Goal: Transaction & Acquisition: Purchase product/service

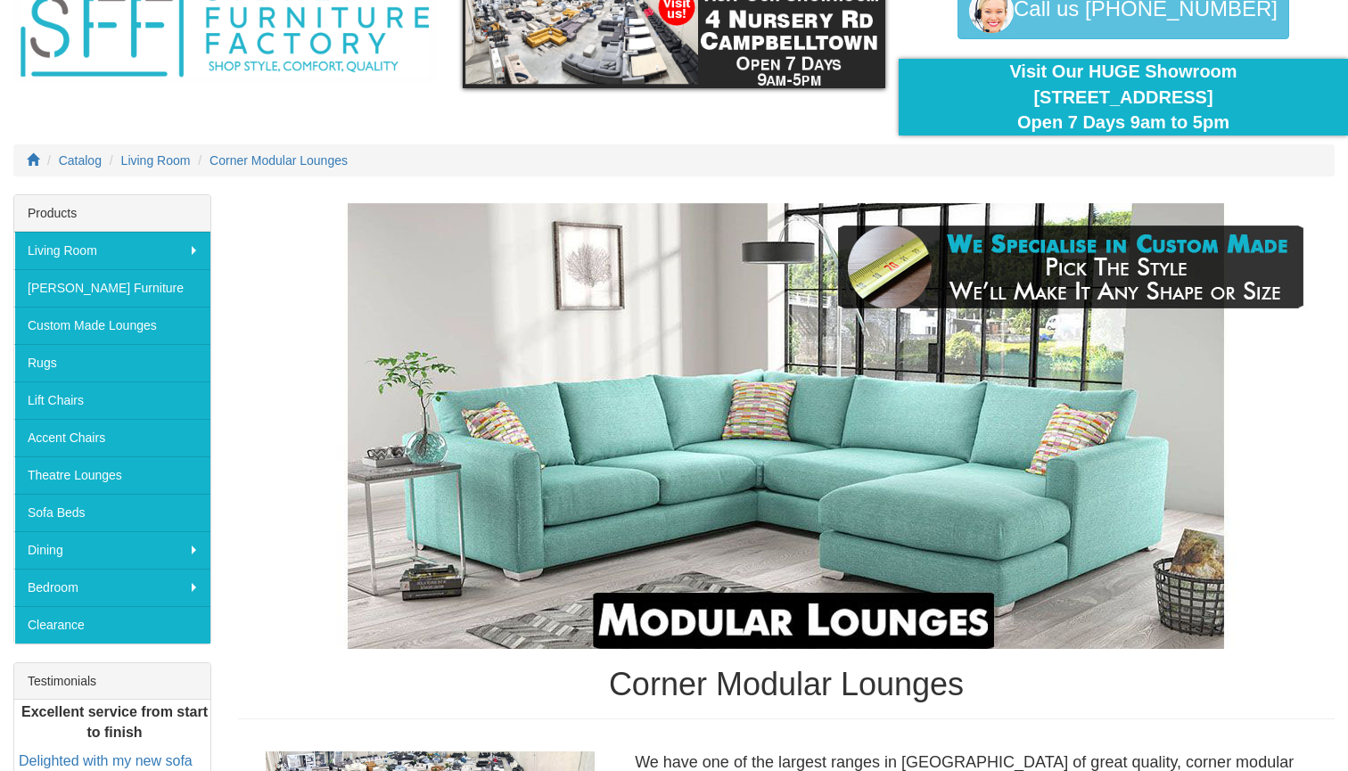
scroll to position [106, 0]
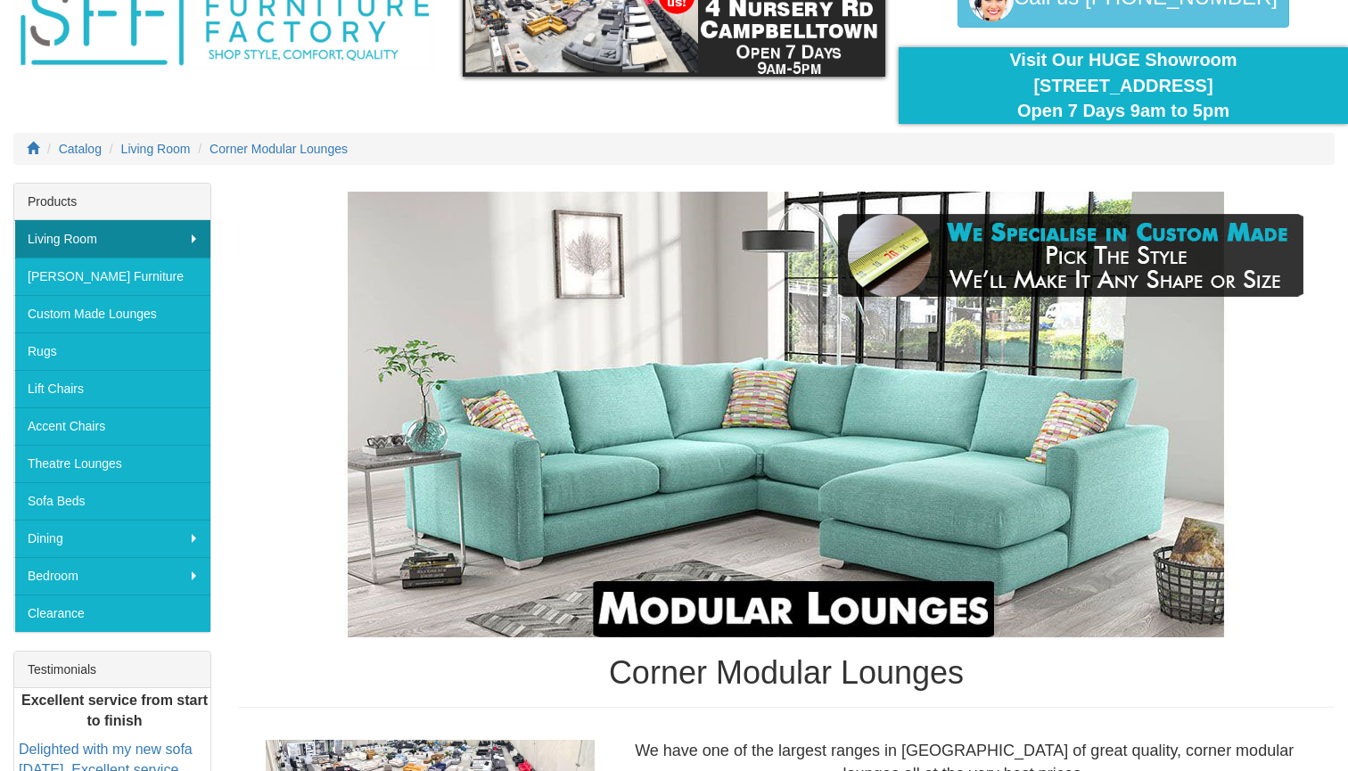
click at [136, 224] on link "Living Room" at bounding box center [112, 238] width 196 height 37
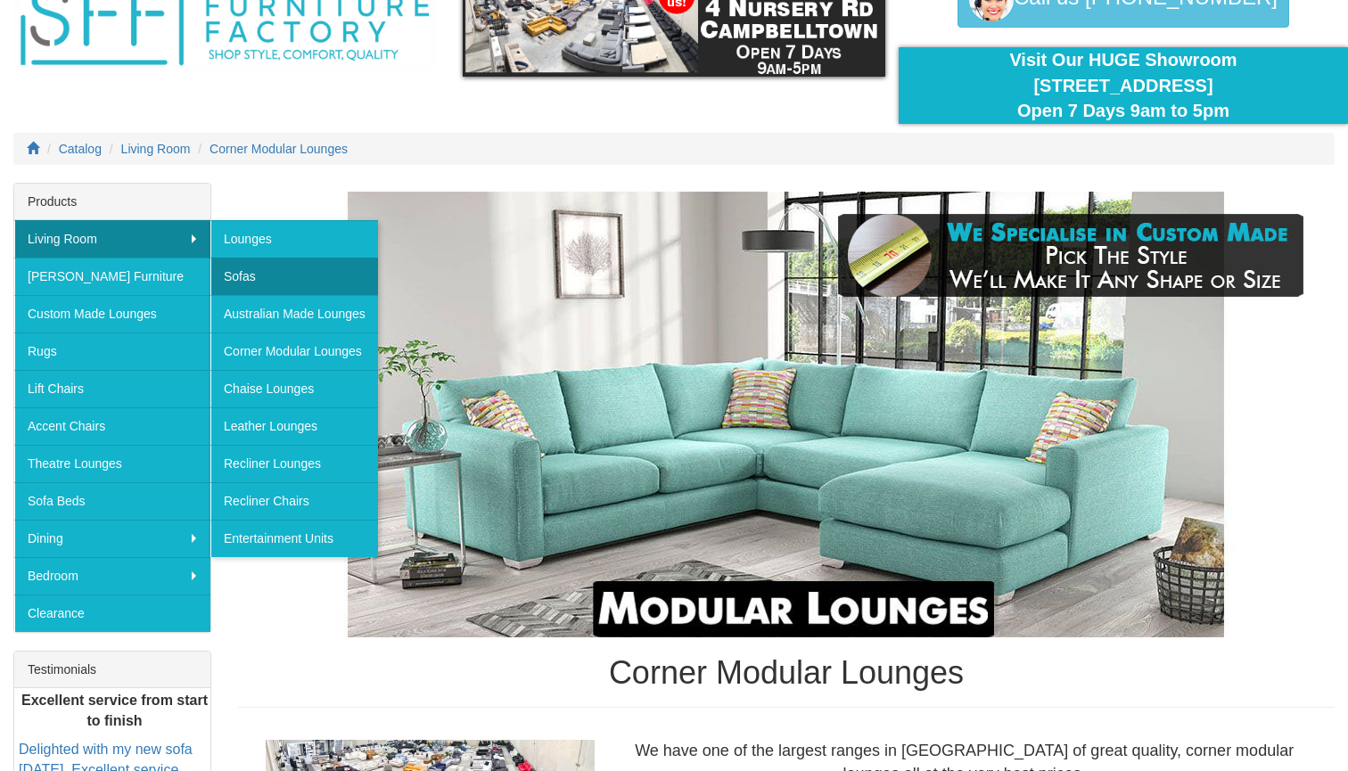
click at [264, 285] on link "Sofas" at bounding box center [294, 276] width 168 height 37
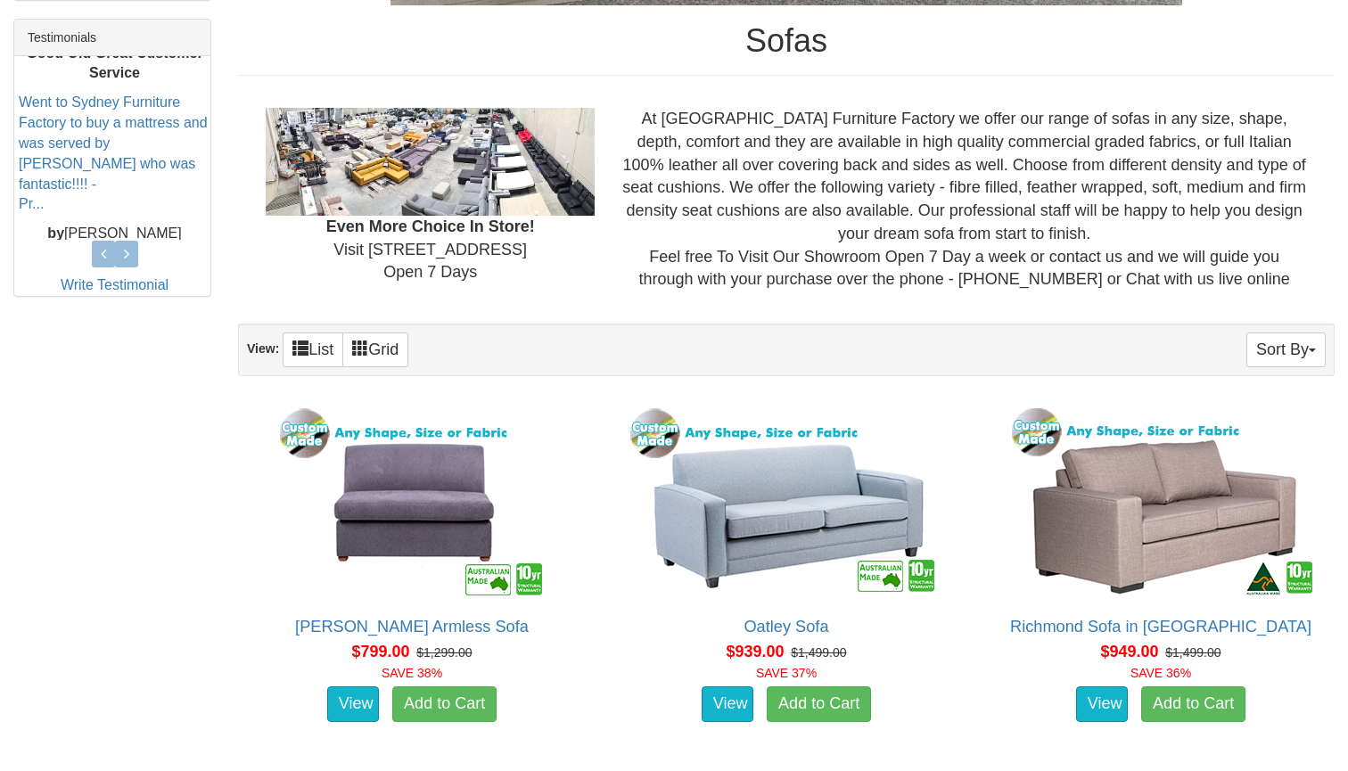
scroll to position [739, 0]
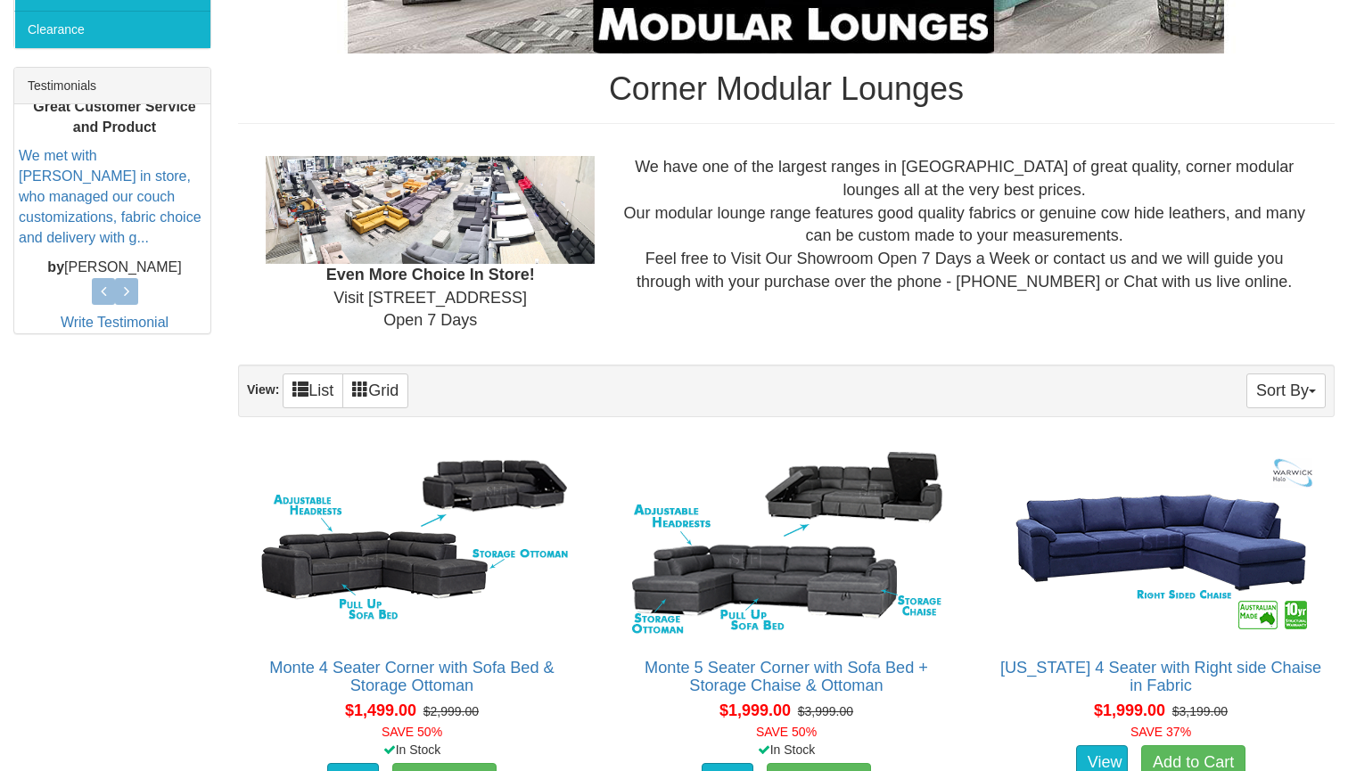
scroll to position [696, 0]
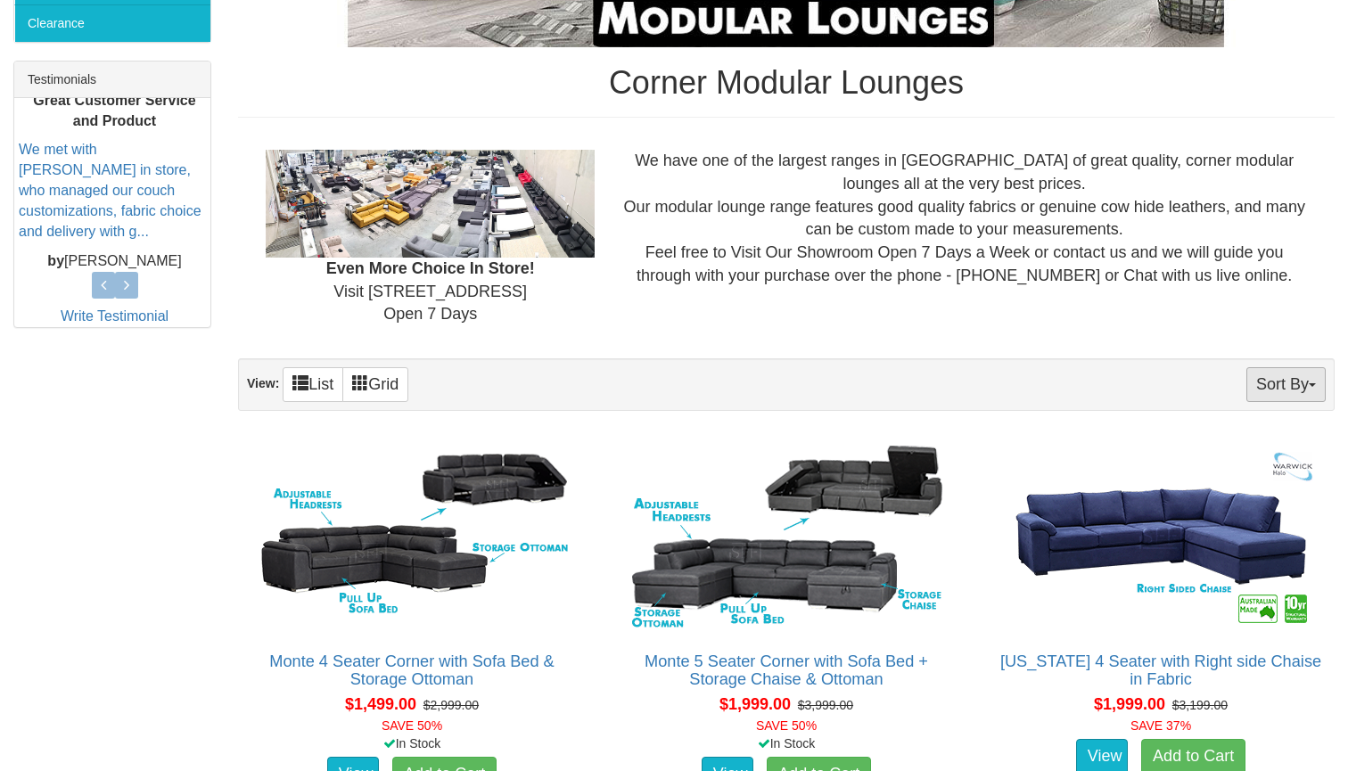
click at [1275, 370] on button "Sort By" at bounding box center [1286, 384] width 79 height 35
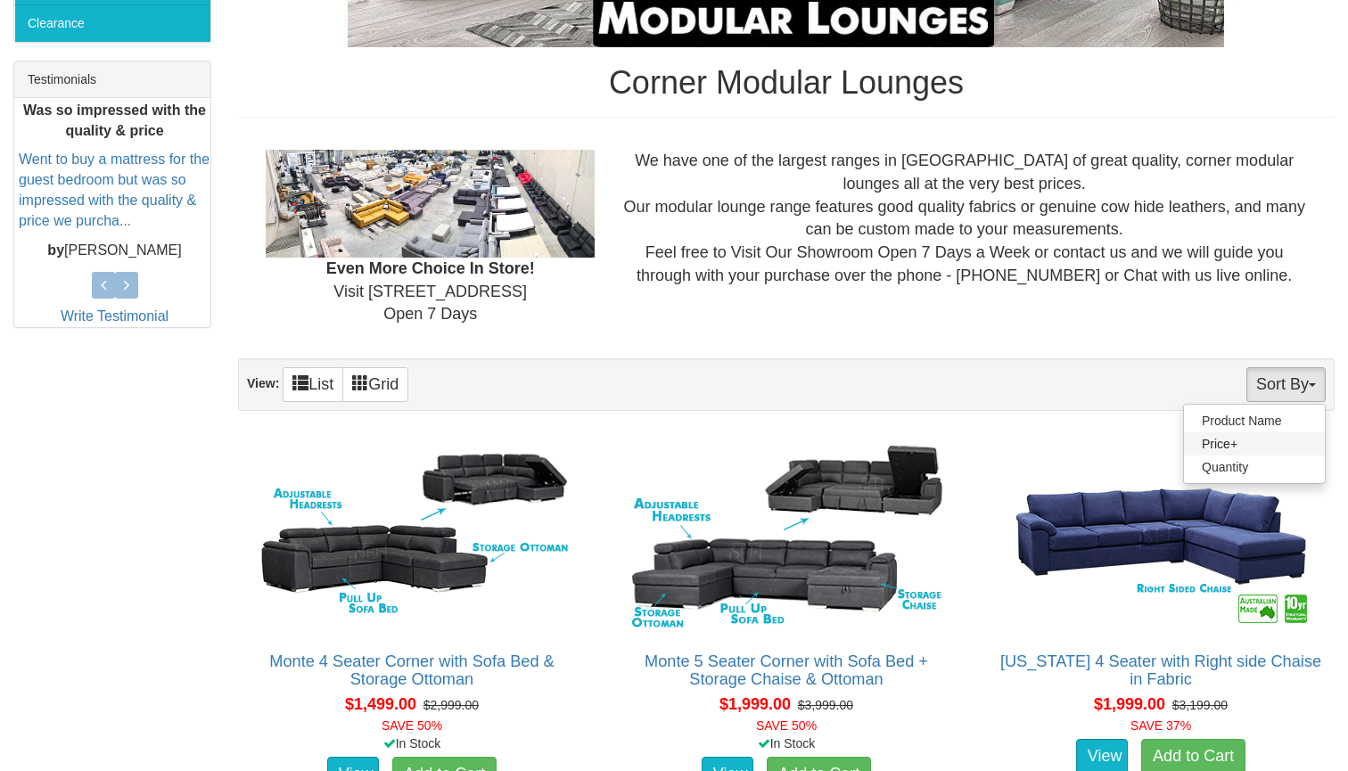
click at [1245, 433] on link "Price+" at bounding box center [1254, 443] width 141 height 23
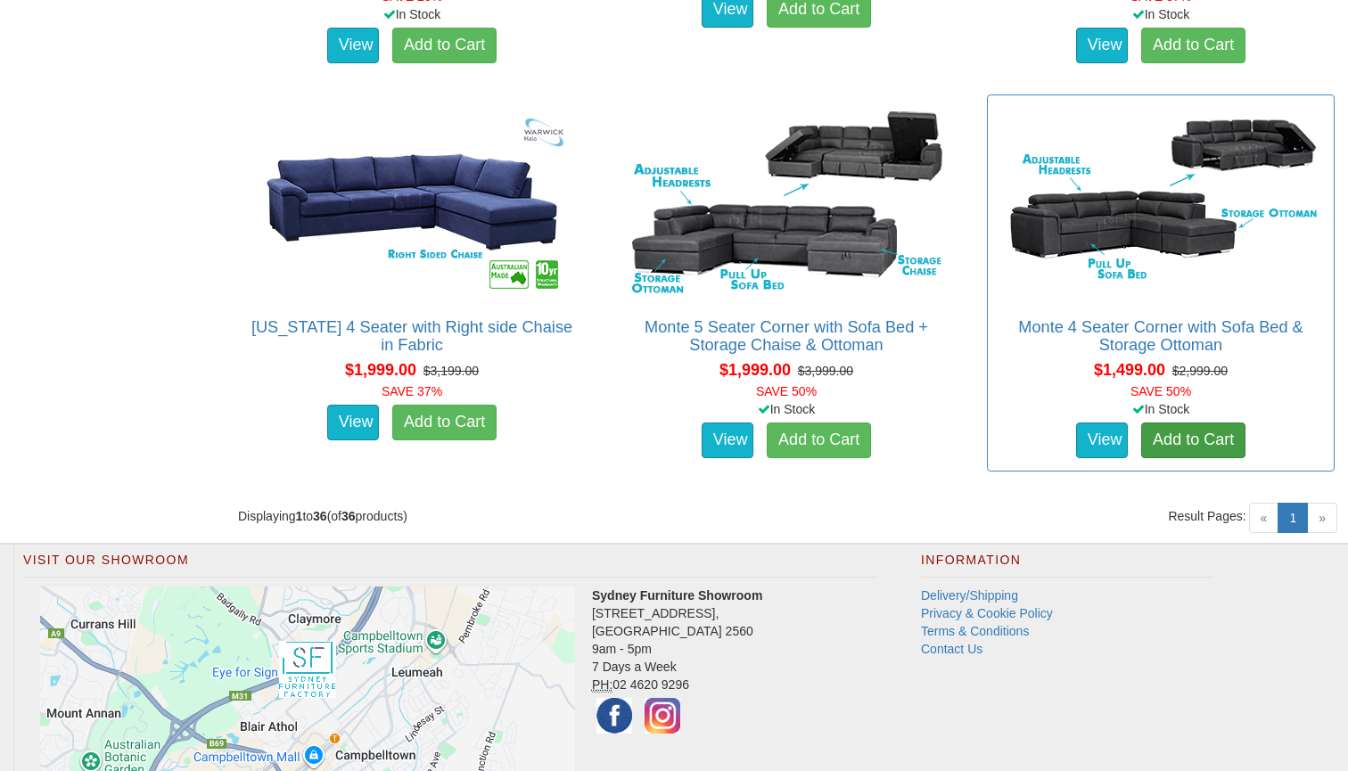
scroll to position [5377, 0]
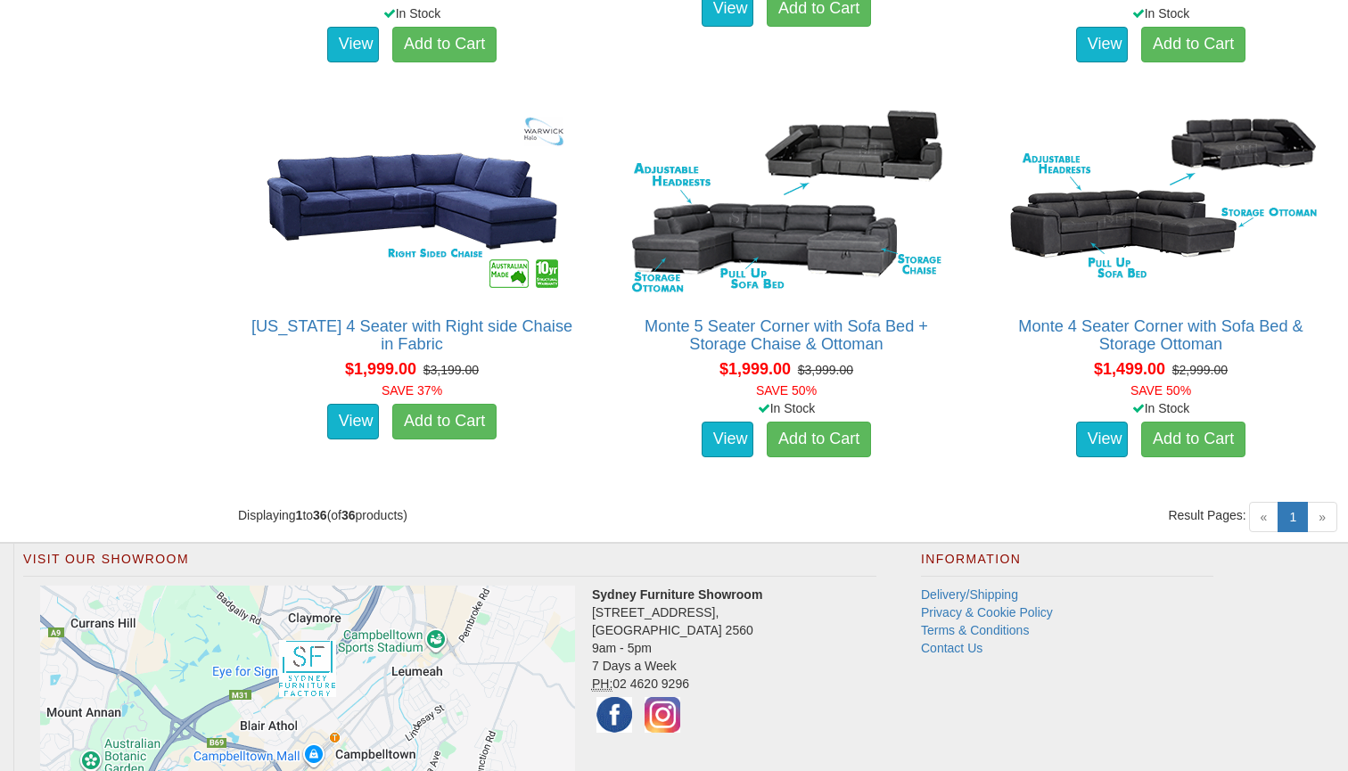
click at [1324, 517] on span "»" at bounding box center [1322, 517] width 30 height 30
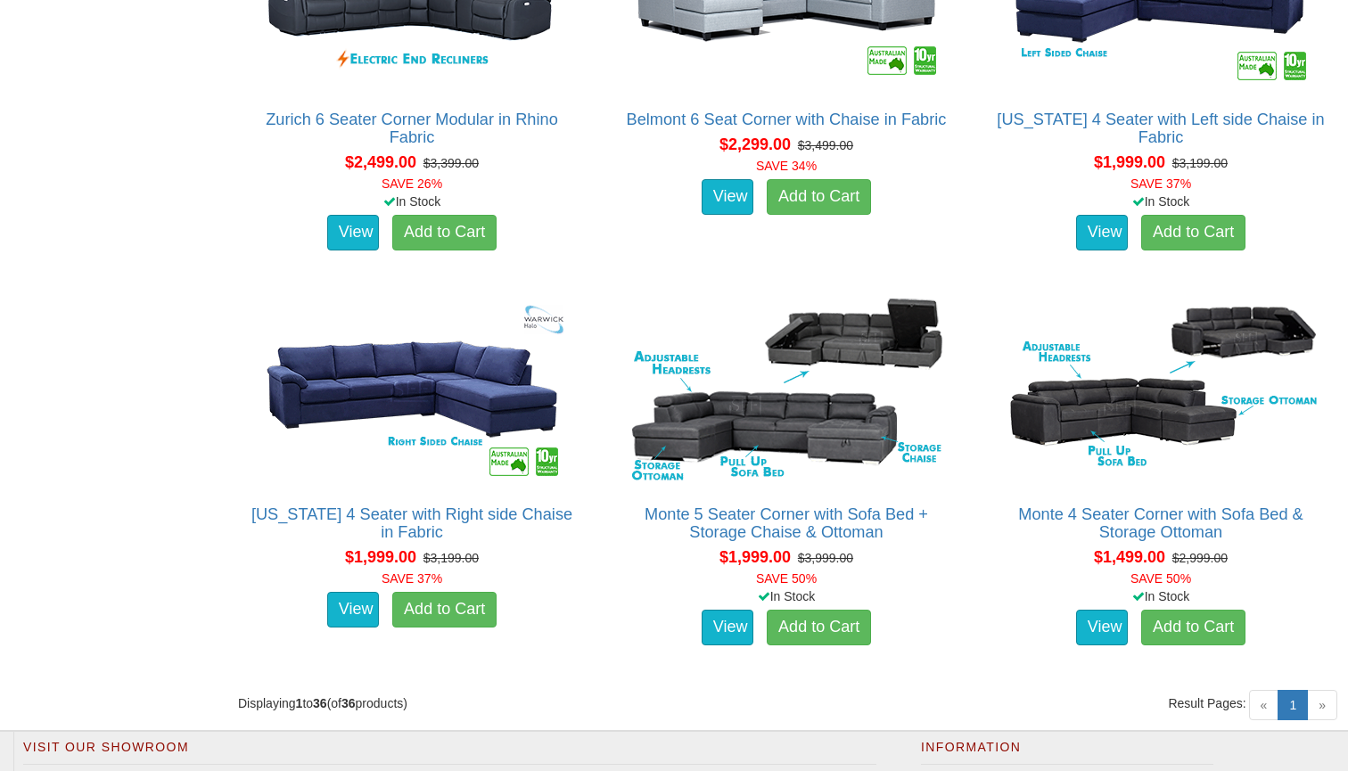
scroll to position [5188, 0]
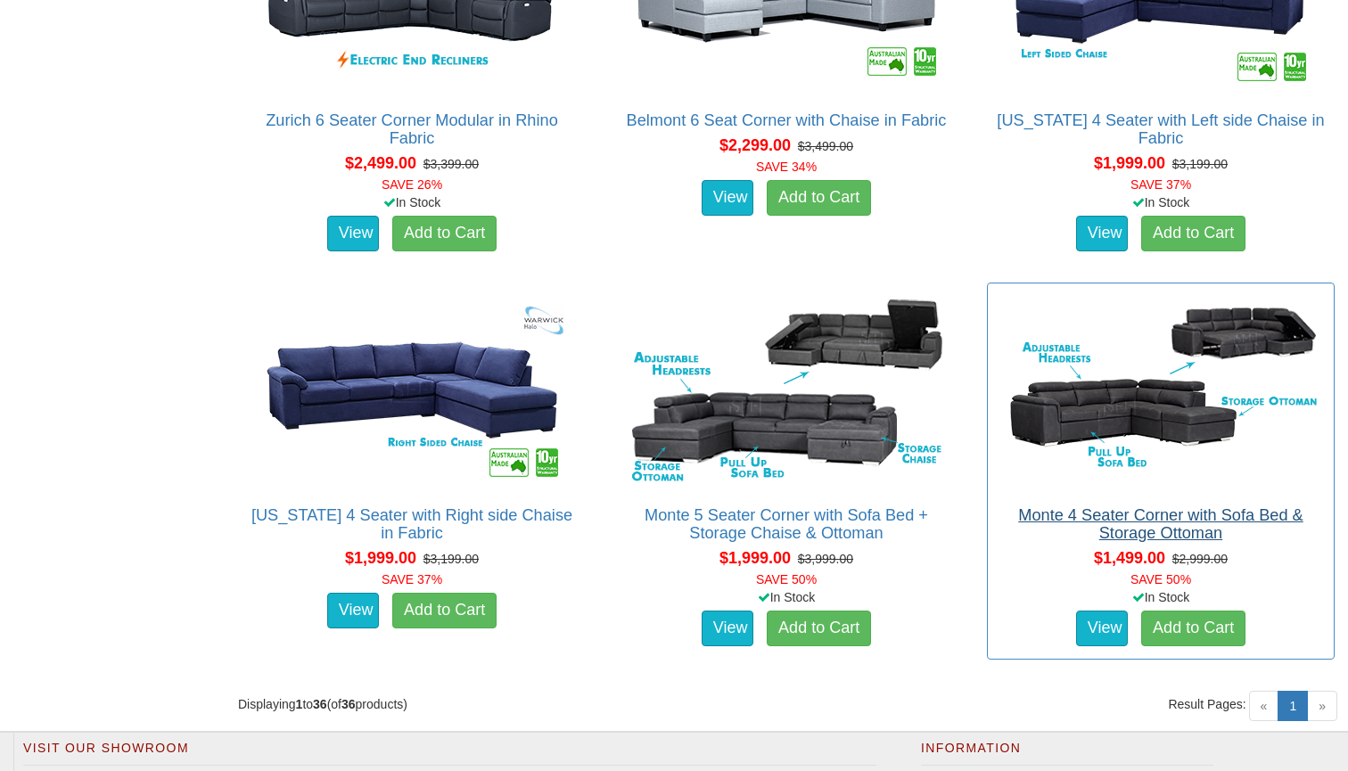
click at [1115, 526] on link "Monte 4 Seater Corner with Sofa Bed & Storage Ottoman" at bounding box center [1160, 524] width 284 height 36
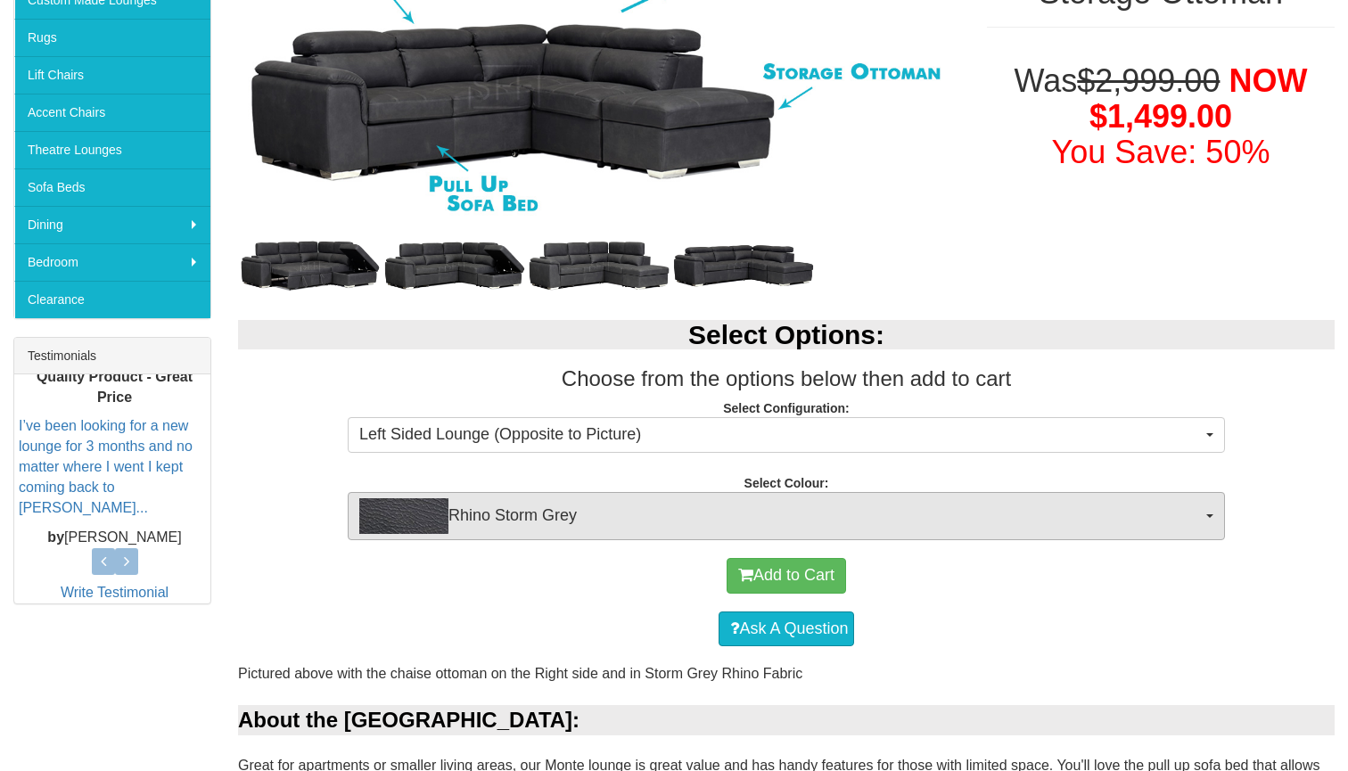
scroll to position [418, 0]
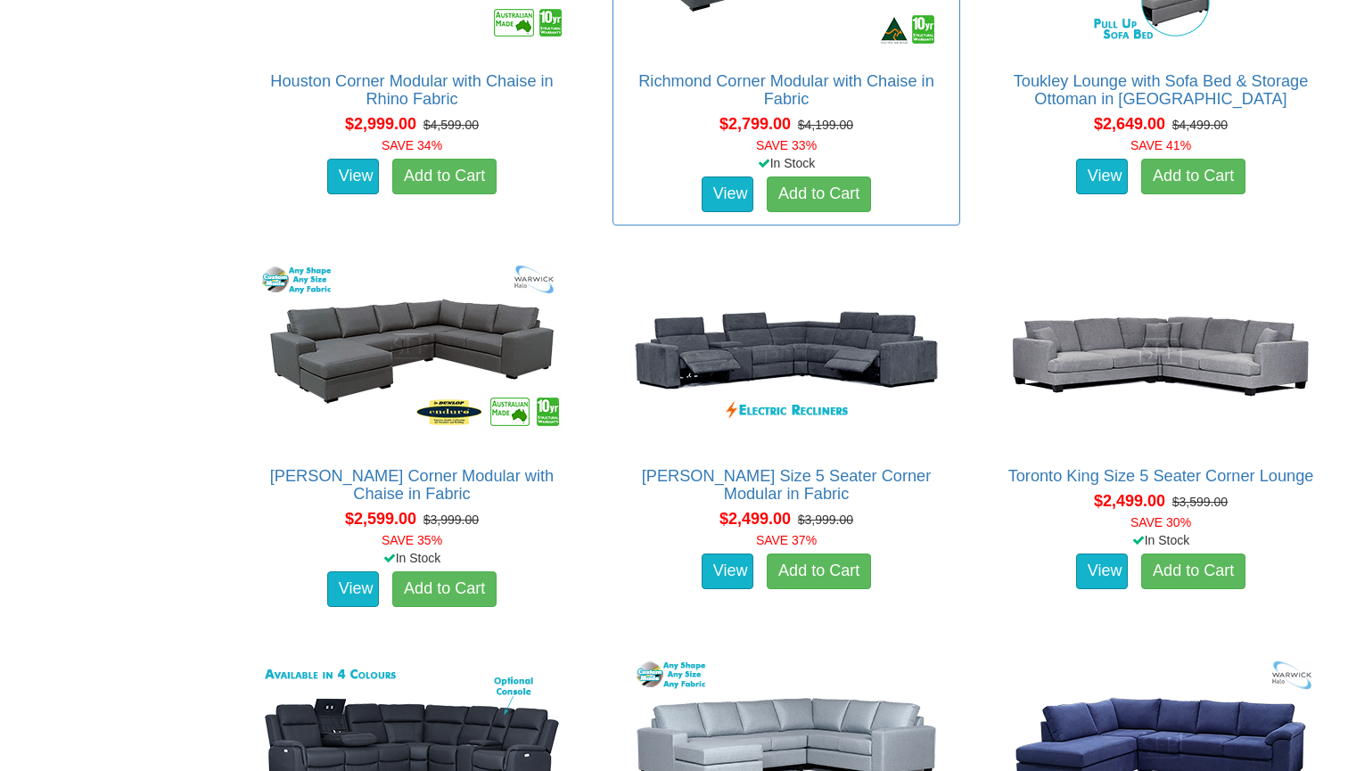
scroll to position [4438, 0]
